Goal: Information Seeking & Learning: Learn about a topic

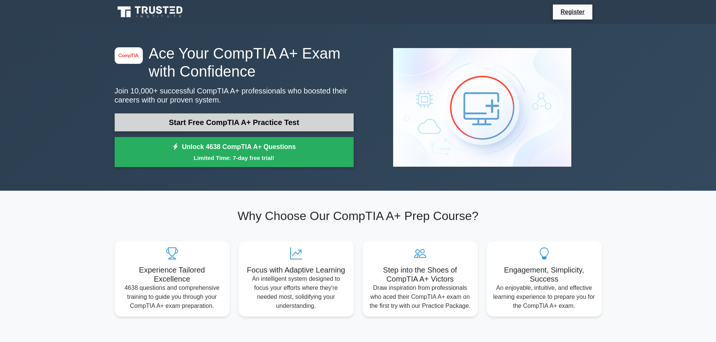
click at [200, 121] on link "Start Free CompTIA A+ Practice Test" at bounding box center [234, 123] width 239 height 18
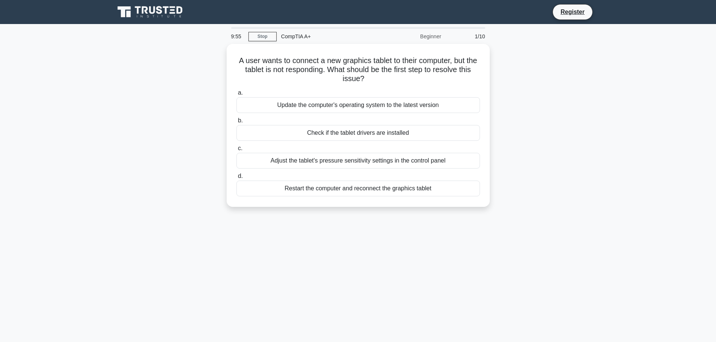
click at [190, 94] on div "A user wants to connect a new graphics tablet to their computer, but the tablet…" at bounding box center [358, 130] width 496 height 172
click at [365, 131] on div "Check if the tablet drivers are installed" at bounding box center [358, 131] width 244 height 16
click at [236, 121] on input "b. Check if the tablet drivers are installed" at bounding box center [236, 119] width 0 height 5
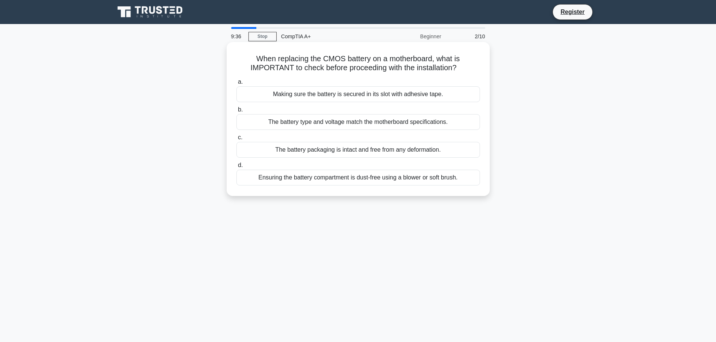
click at [380, 150] on div "The battery packaging is intact and free from any deformation." at bounding box center [358, 150] width 244 height 16
click at [236, 140] on input "c. The battery packaging is intact and free from any deformation." at bounding box center [236, 137] width 0 height 5
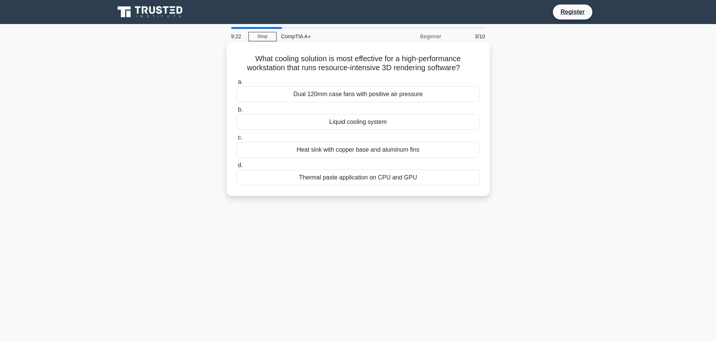
click at [362, 120] on div "Liquid cooling system" at bounding box center [358, 122] width 244 height 16
click at [236, 112] on input "b. Liquid cooling system" at bounding box center [236, 110] width 0 height 5
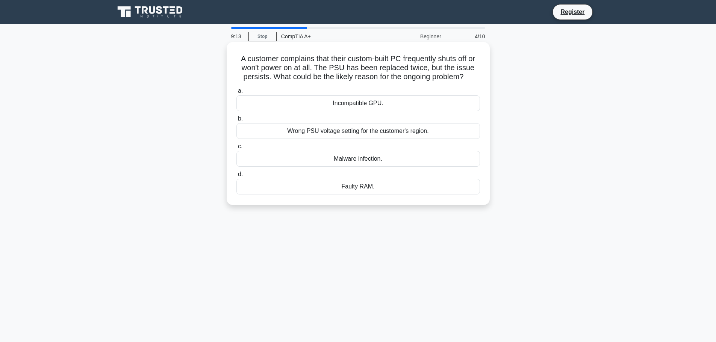
click at [370, 184] on div "Faulty RAM." at bounding box center [358, 187] width 244 height 16
click at [236, 177] on input "d. Faulty RAM." at bounding box center [236, 174] width 0 height 5
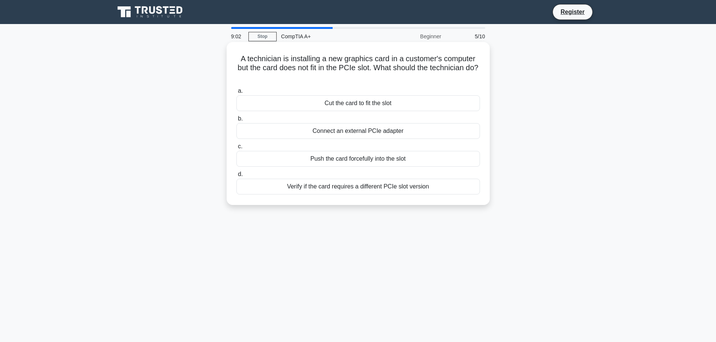
click at [354, 189] on div "Verify if the card requires a different PCIe slot version" at bounding box center [358, 187] width 244 height 16
click at [236, 177] on input "d. Verify if the card requires a different PCIe slot version" at bounding box center [236, 174] width 0 height 5
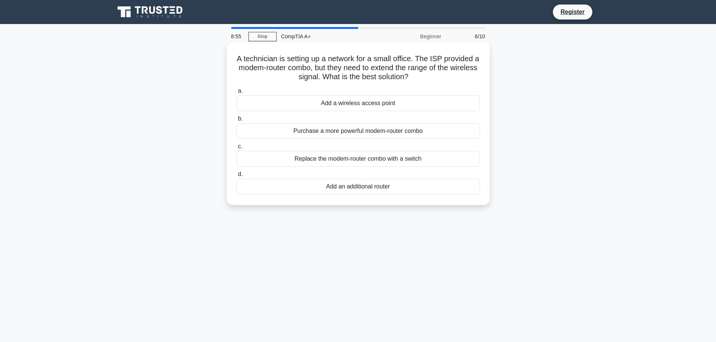
click at [371, 99] on div "Add a wireless access point" at bounding box center [358, 103] width 244 height 16
click at [236, 94] on input "a. Add a wireless access point" at bounding box center [236, 91] width 0 height 5
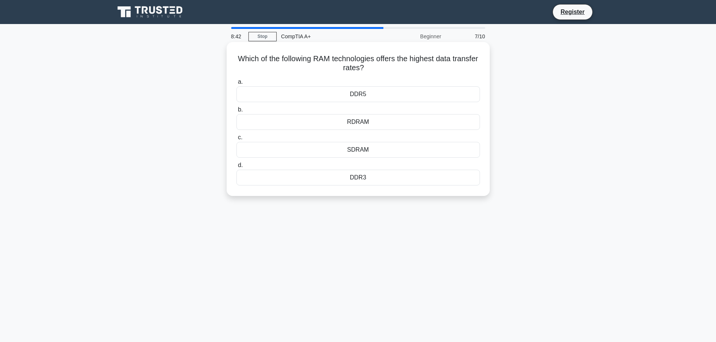
click at [327, 93] on div "DDR5" at bounding box center [358, 94] width 244 height 16
click at [236, 85] on input "a. DDR5" at bounding box center [236, 82] width 0 height 5
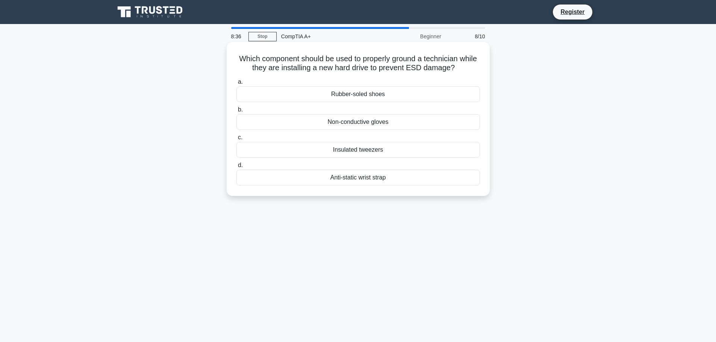
click at [373, 186] on div "a. Rubber-soled shoes b. Non-conductive gloves c. d." at bounding box center [358, 131] width 253 height 111
click at [370, 177] on div "Anti-static wrist strap" at bounding box center [358, 178] width 244 height 16
click at [236, 168] on input "d. Anti-static wrist strap" at bounding box center [236, 165] width 0 height 5
click at [341, 124] on div "Spindle motor" at bounding box center [358, 122] width 244 height 16
click at [236, 112] on input "b. Spindle motor" at bounding box center [236, 110] width 0 height 5
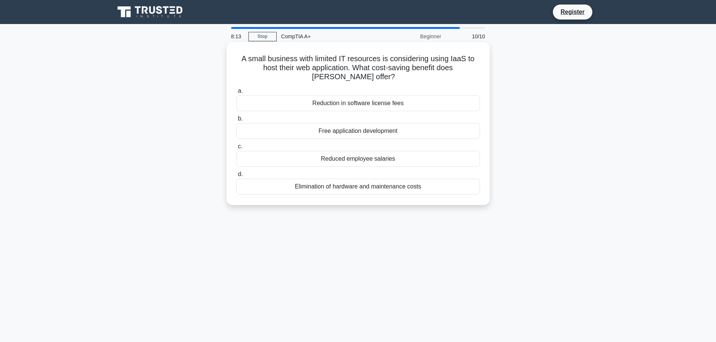
click at [360, 190] on div "Elimination of hardware and maintenance costs" at bounding box center [358, 187] width 244 height 16
click at [236, 177] on input "d. Elimination of hardware and maintenance costs" at bounding box center [236, 174] width 0 height 5
